Goal: Information Seeking & Learning: Learn about a topic

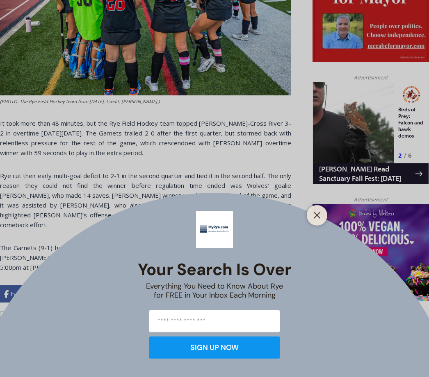
scroll to position [468, 0]
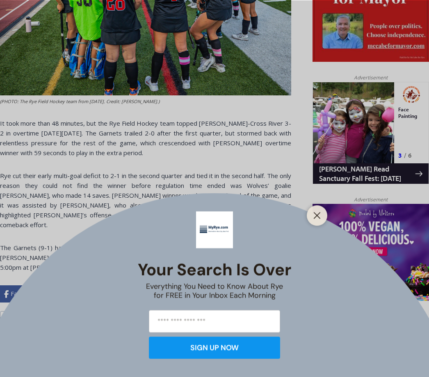
click at [311, 221] on button "Close" at bounding box center [316, 215] width 11 height 11
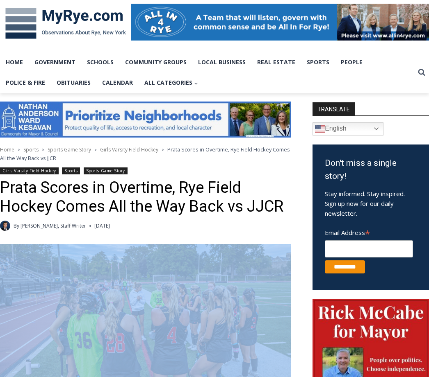
scroll to position [124, 0]
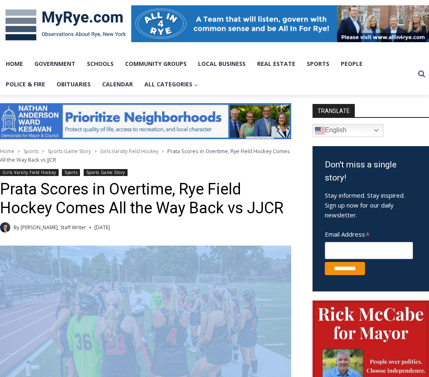
click at [274, 65] on link "Real Estate" at bounding box center [276, 64] width 50 height 20
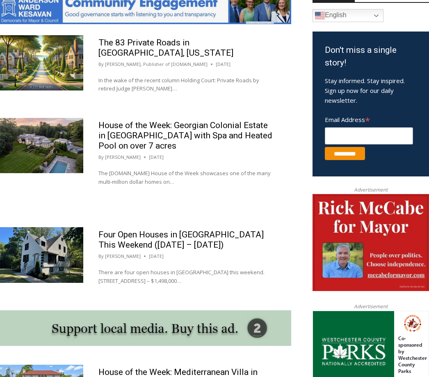
scroll to position [468, 0]
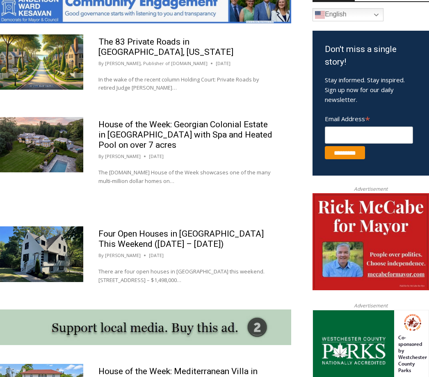
click at [37, 236] on img at bounding box center [41, 254] width 83 height 55
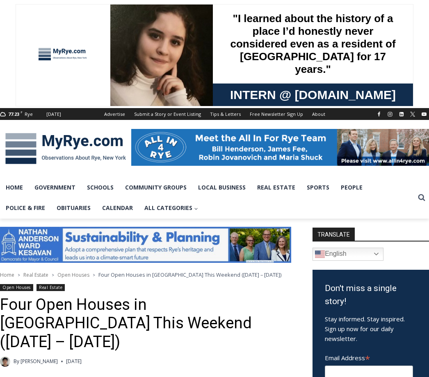
click at [95, 190] on link "Schools" at bounding box center [100, 187] width 38 height 20
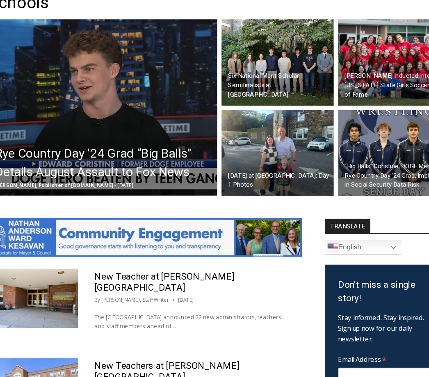
scroll to position [252, 0]
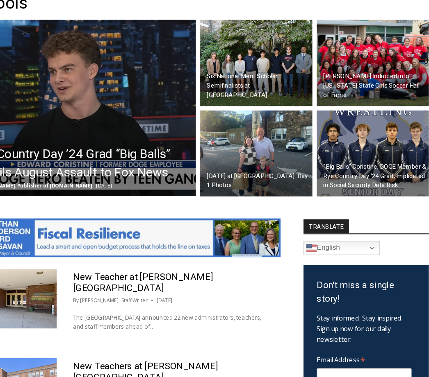
click at [222, 86] on h2 "Six National Merit Scholar Semifinalists at Rye High" at bounding box center [270, 80] width 96 height 26
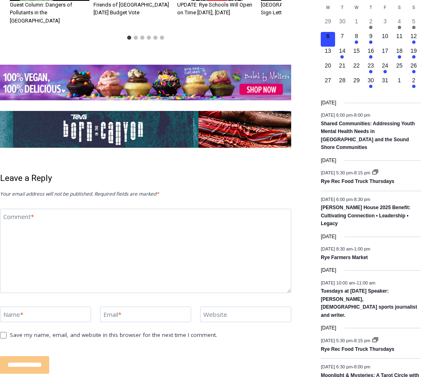
scroll to position [1060, 0]
